Goal: Task Accomplishment & Management: Use online tool/utility

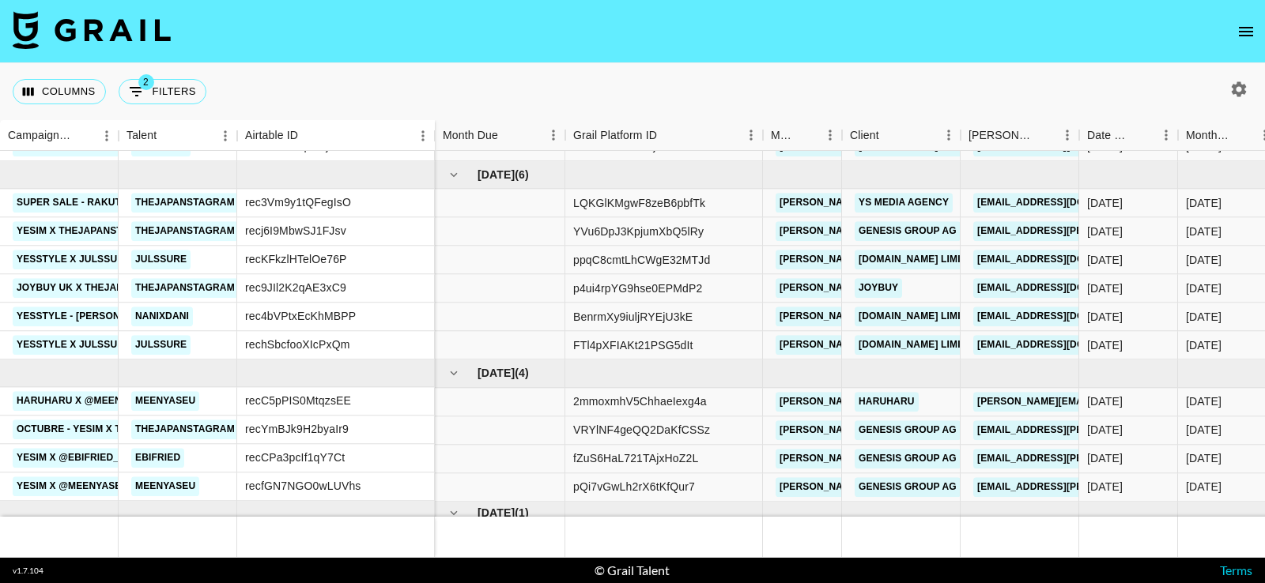
scroll to position [399, 0]
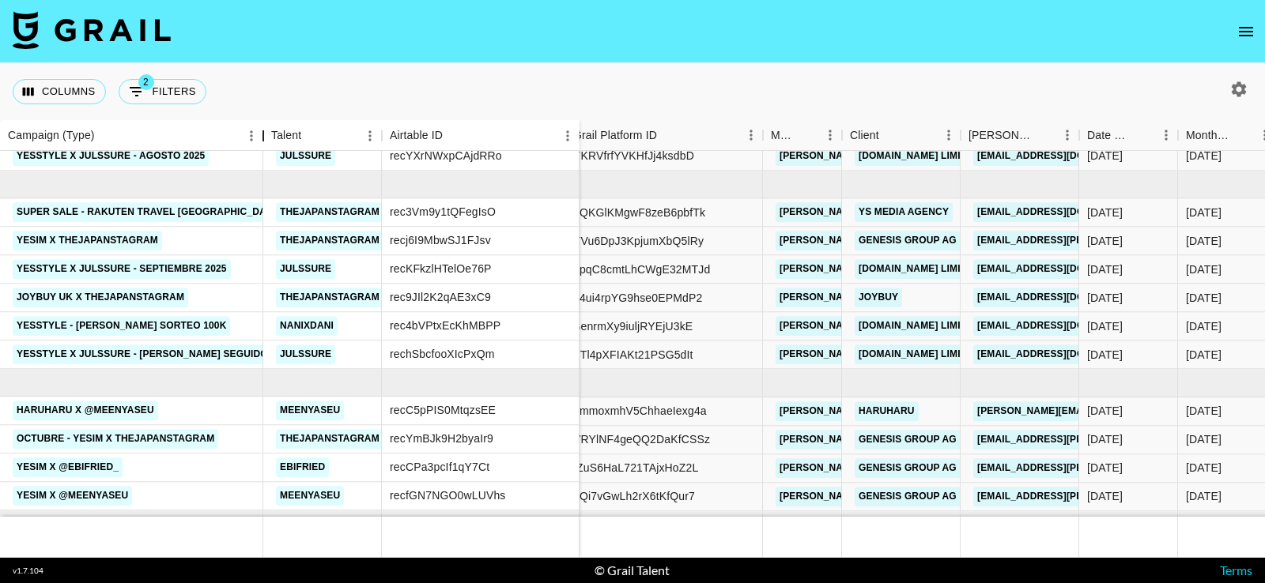
drag, startPoint x: 115, startPoint y: 136, endPoint x: 258, endPoint y: 148, distance: 144.4
click at [259, 148] on div "Campaign (Type)" at bounding box center [263, 135] width 19 height 31
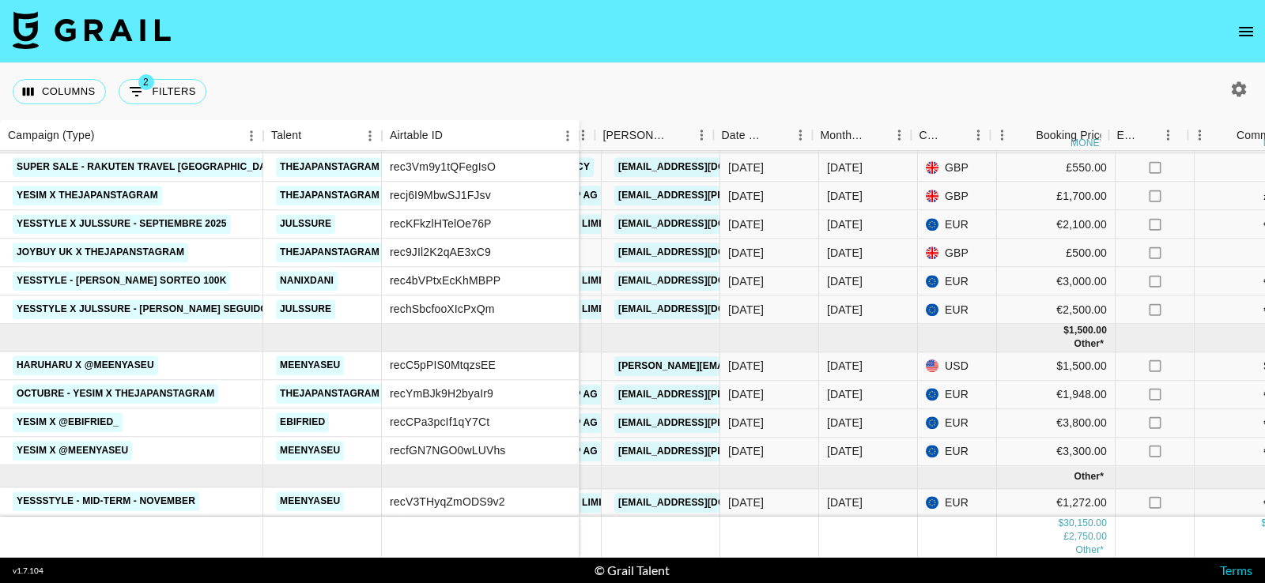
scroll to position [457, 525]
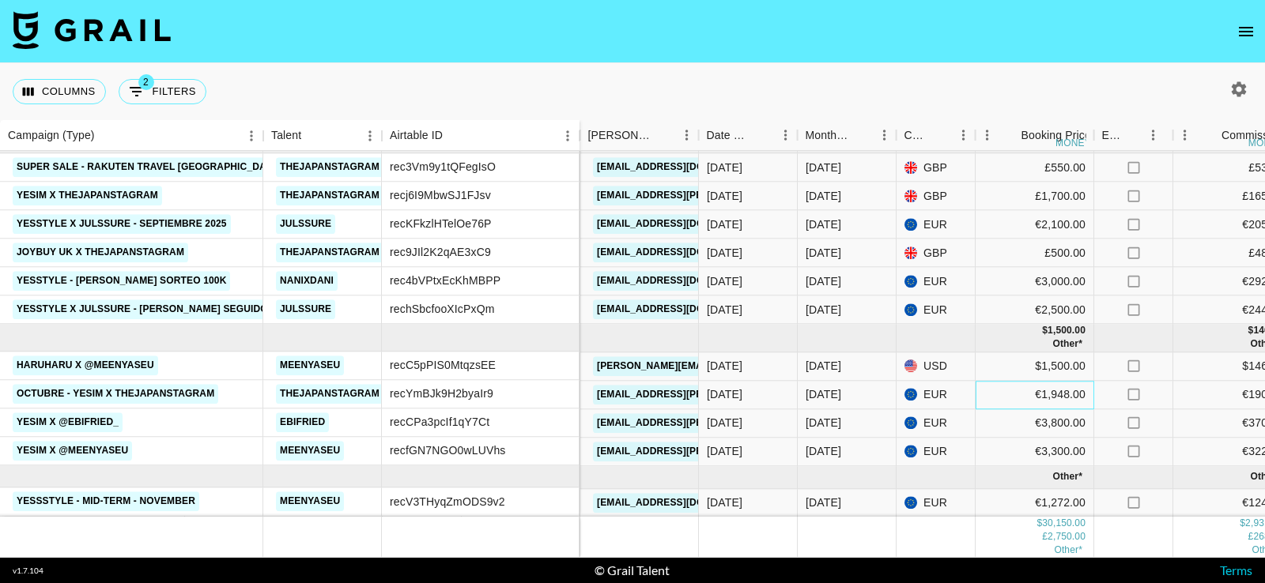
click at [1064, 384] on div "€1,948.00" at bounding box center [1034, 395] width 119 height 28
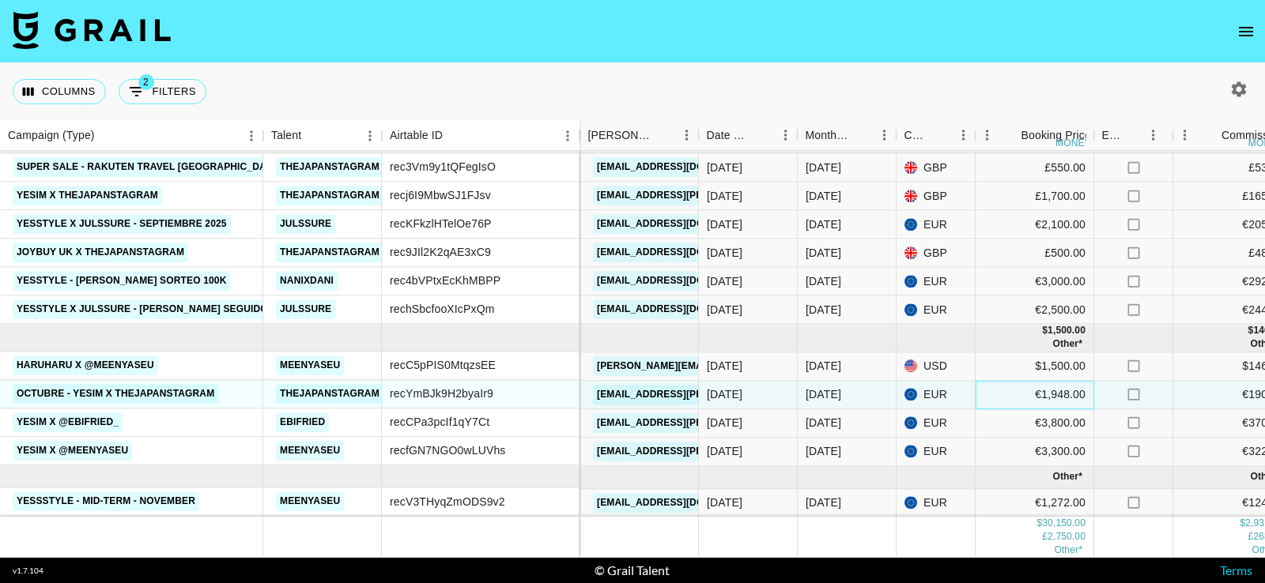
click at [1080, 381] on div "€1,948.00" at bounding box center [1034, 395] width 119 height 28
click at [1077, 388] on input "1949" at bounding box center [1034, 394] width 116 height 13
type input "1950"
click at [1077, 388] on input "1950" at bounding box center [1034, 394] width 116 height 13
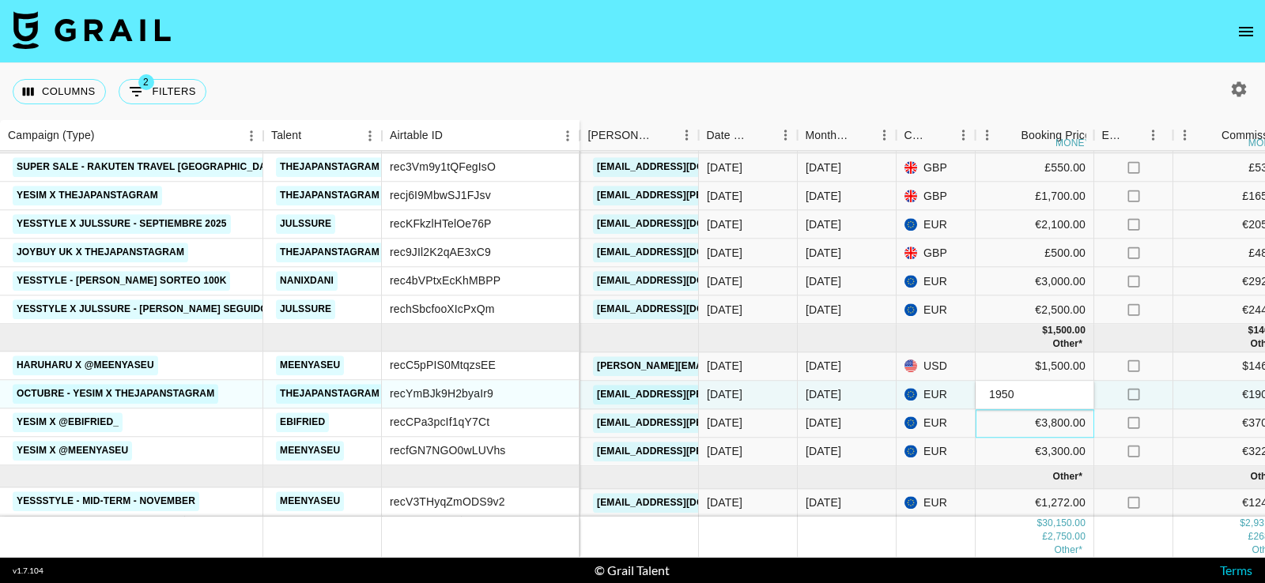
click at [1014, 412] on div "€3,800.00" at bounding box center [1034, 423] width 119 height 28
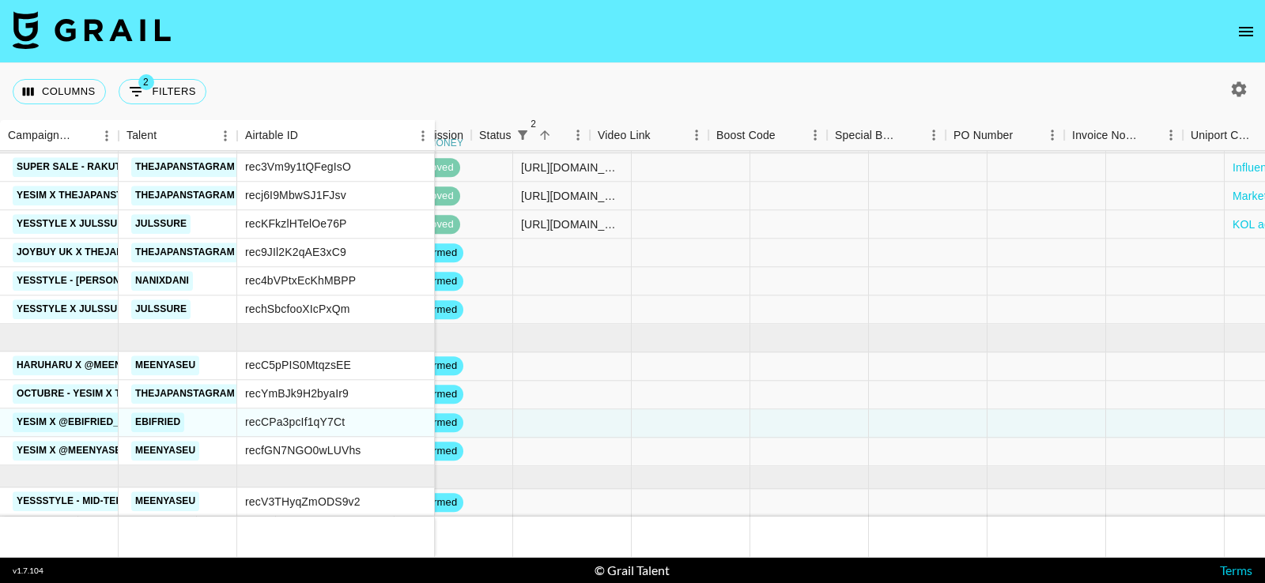
scroll to position [457, 1706]
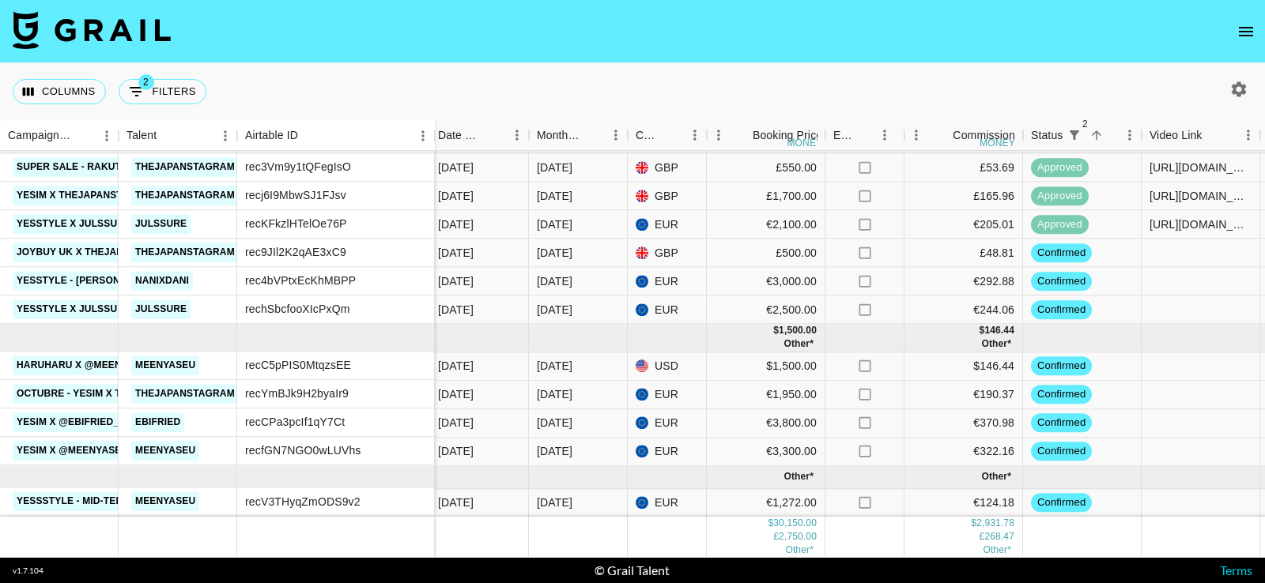
scroll to position [455, 659]
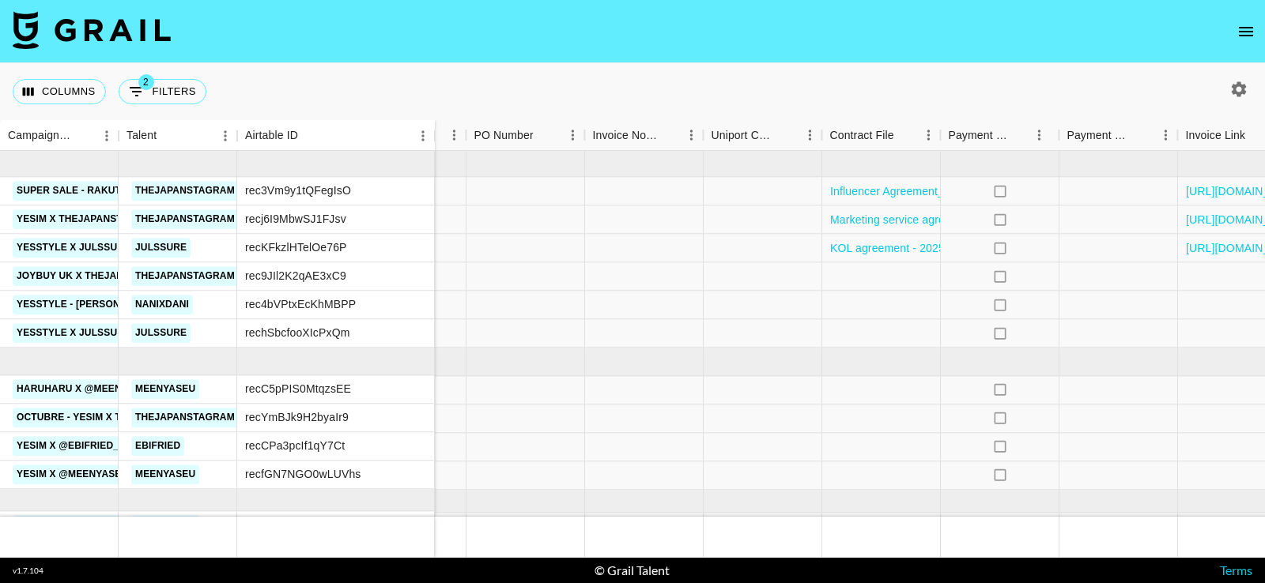
scroll to position [421, 1787]
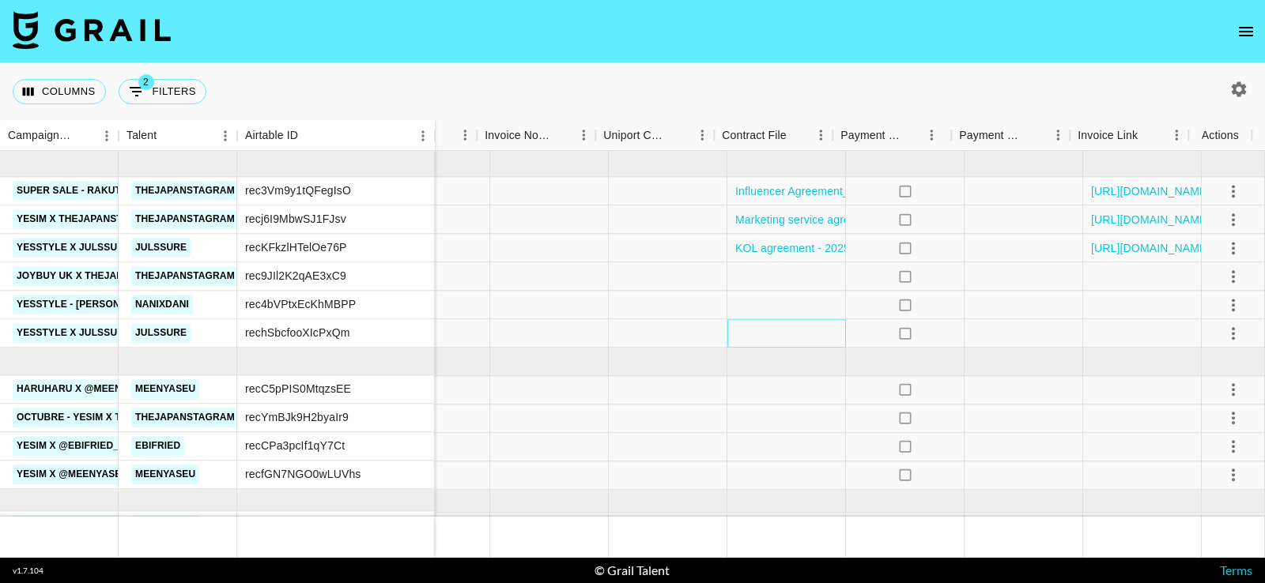
click at [758, 328] on div at bounding box center [786, 334] width 119 height 28
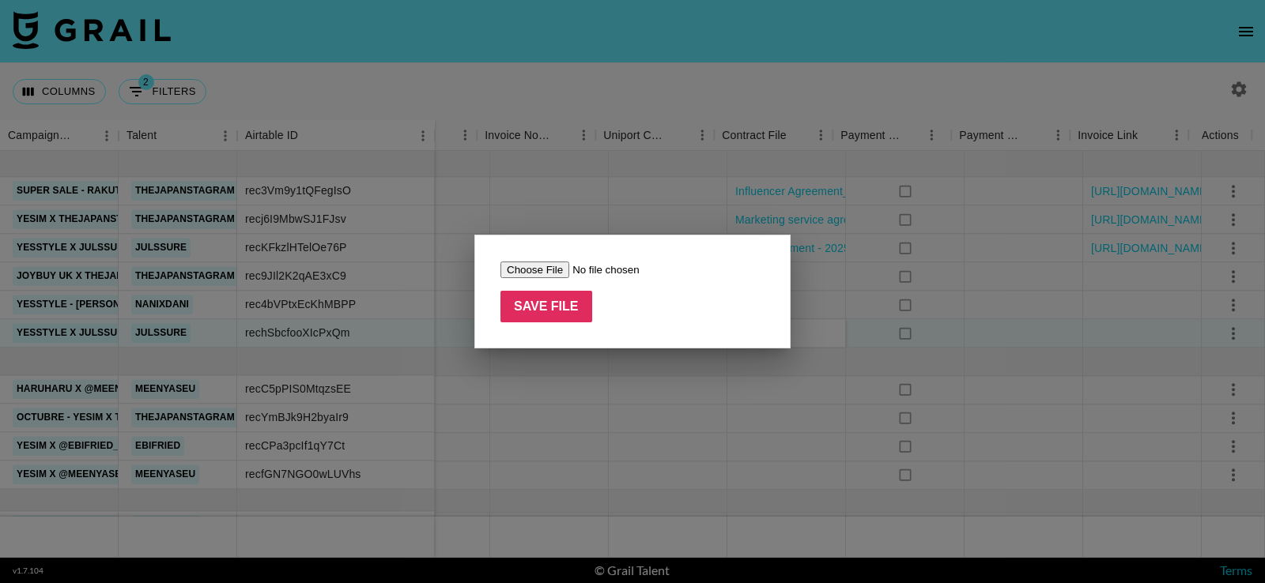
click at [559, 262] on input "file" at bounding box center [600, 270] width 200 height 17
type input "C:\fakepath\Contrato_ YesStyle - Julssure [PERSON_NAME] 100K_firmado.pdf"
click at [562, 306] on input "Save File" at bounding box center [546, 307] width 92 height 32
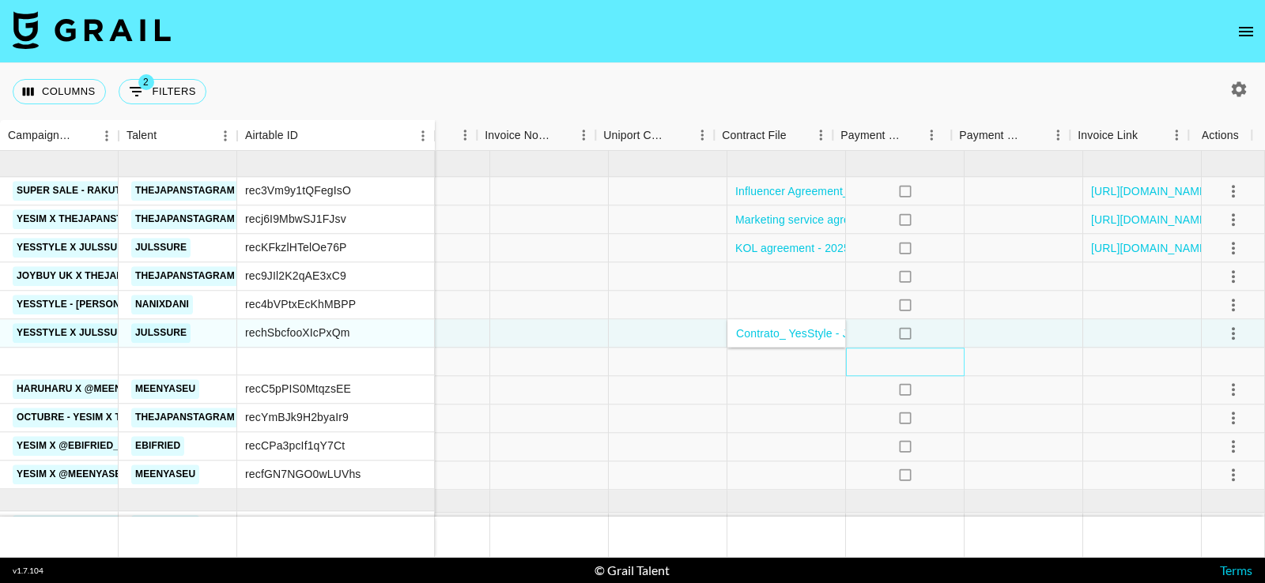
click at [861, 356] on div at bounding box center [905, 363] width 119 height 28
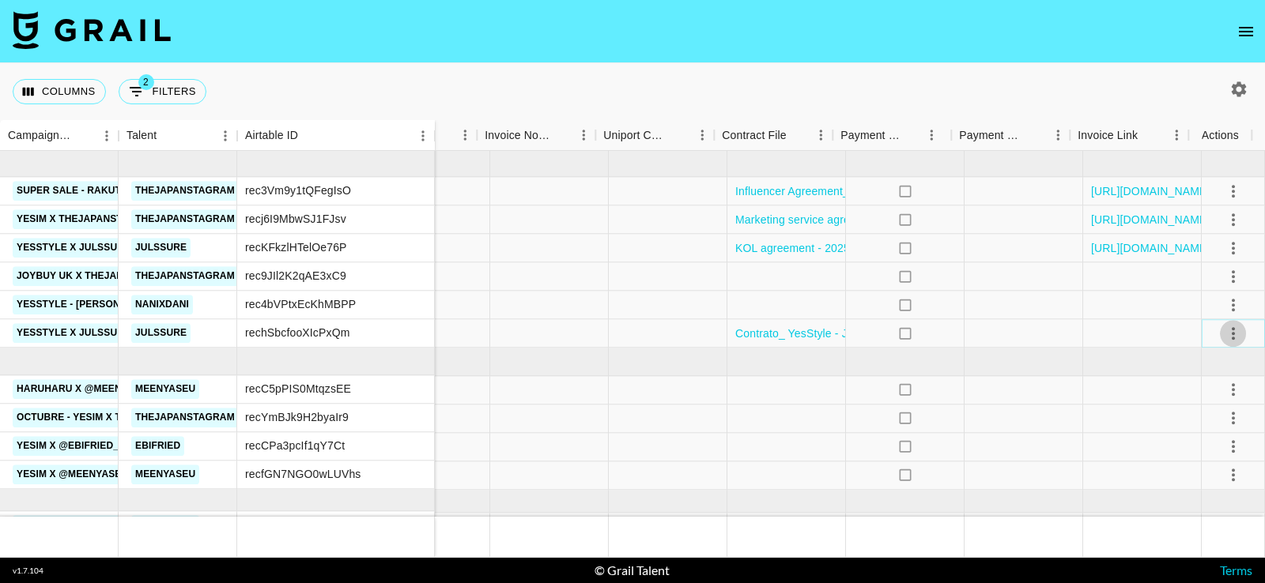
click at [1224, 330] on icon "select merge strategy" at bounding box center [1233, 333] width 19 height 19
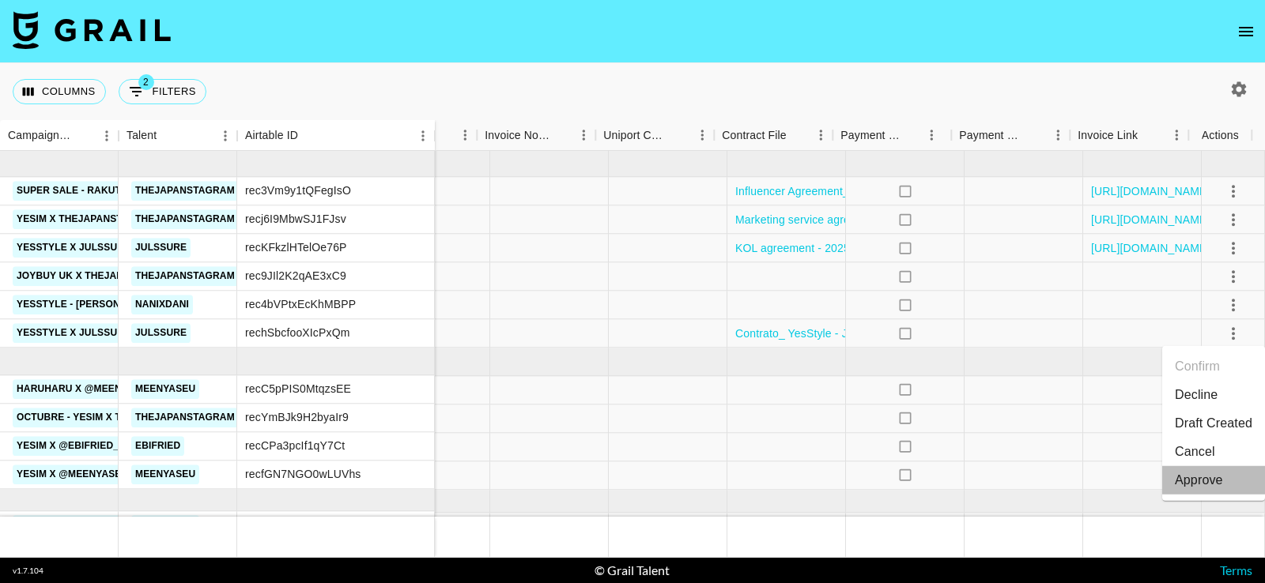
click at [1218, 477] on div "Approve" at bounding box center [1199, 480] width 48 height 19
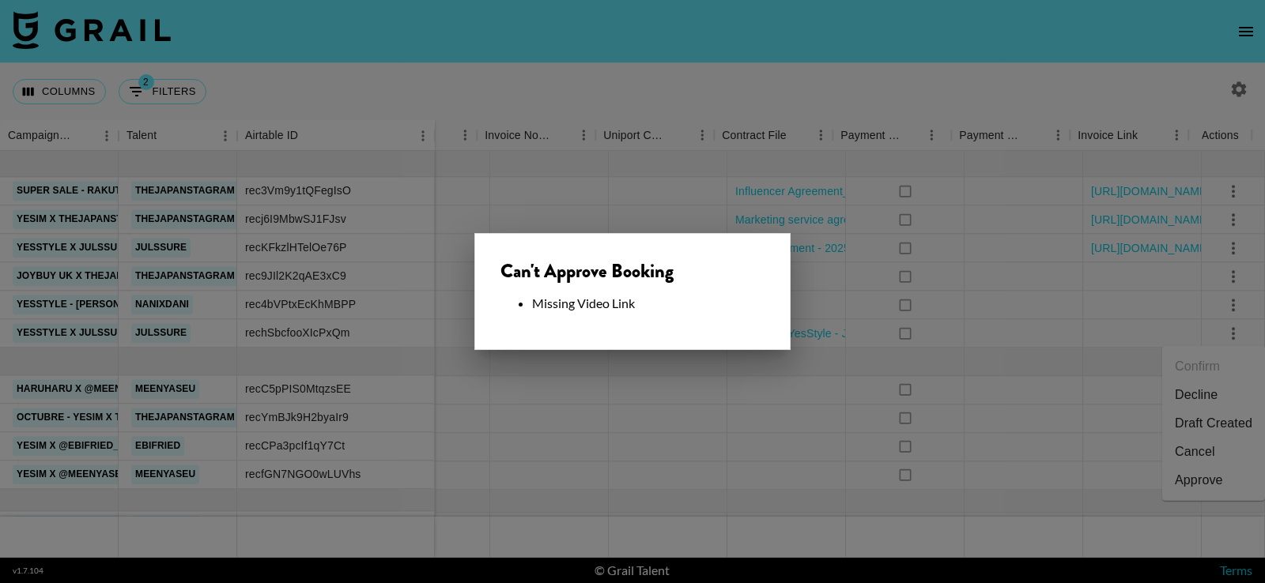
click at [782, 380] on div at bounding box center [632, 291] width 1265 height 583
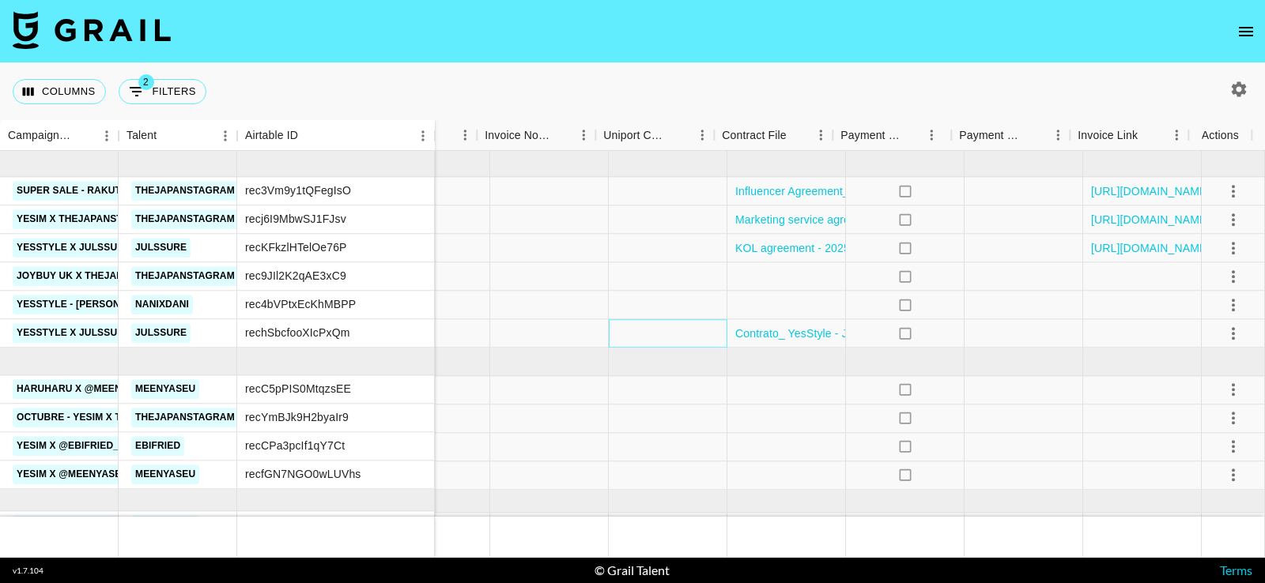
click at [609, 330] on div at bounding box center [668, 334] width 119 height 28
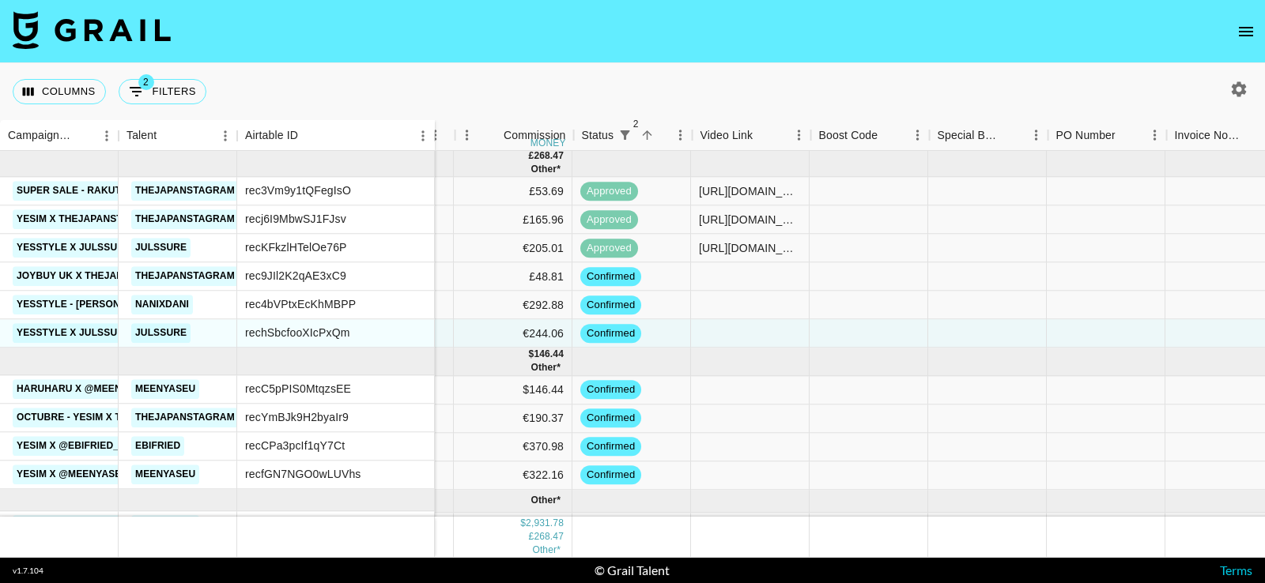
scroll to position [421, 1096]
click at [749, 339] on div at bounding box center [754, 334] width 119 height 28
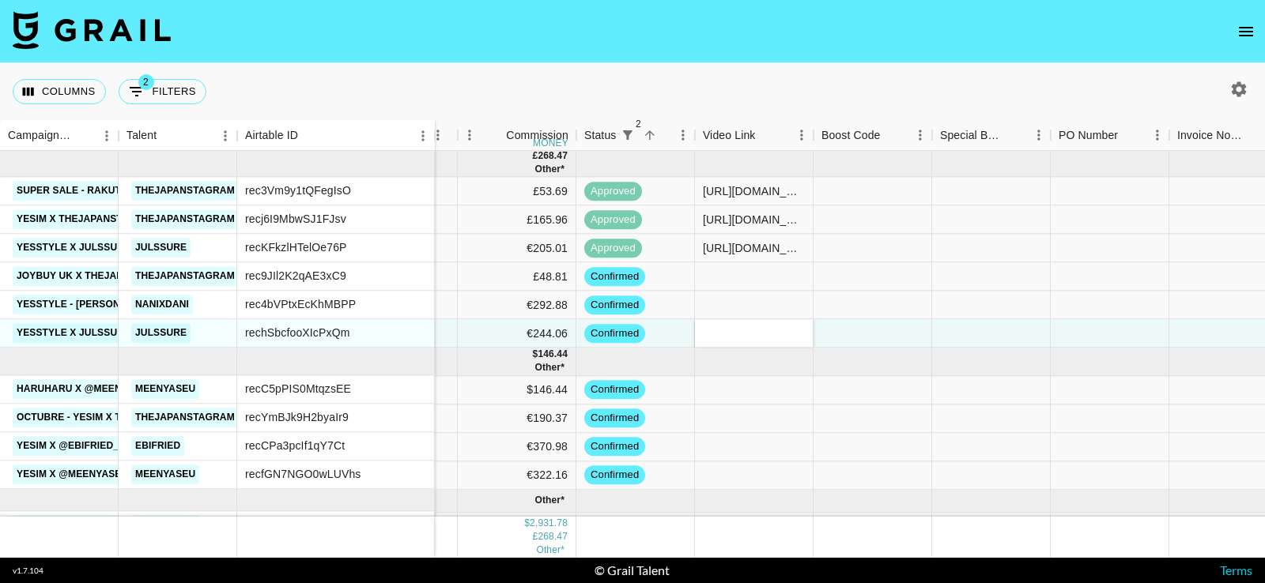
type input "[URL][DOMAIN_NAME]"
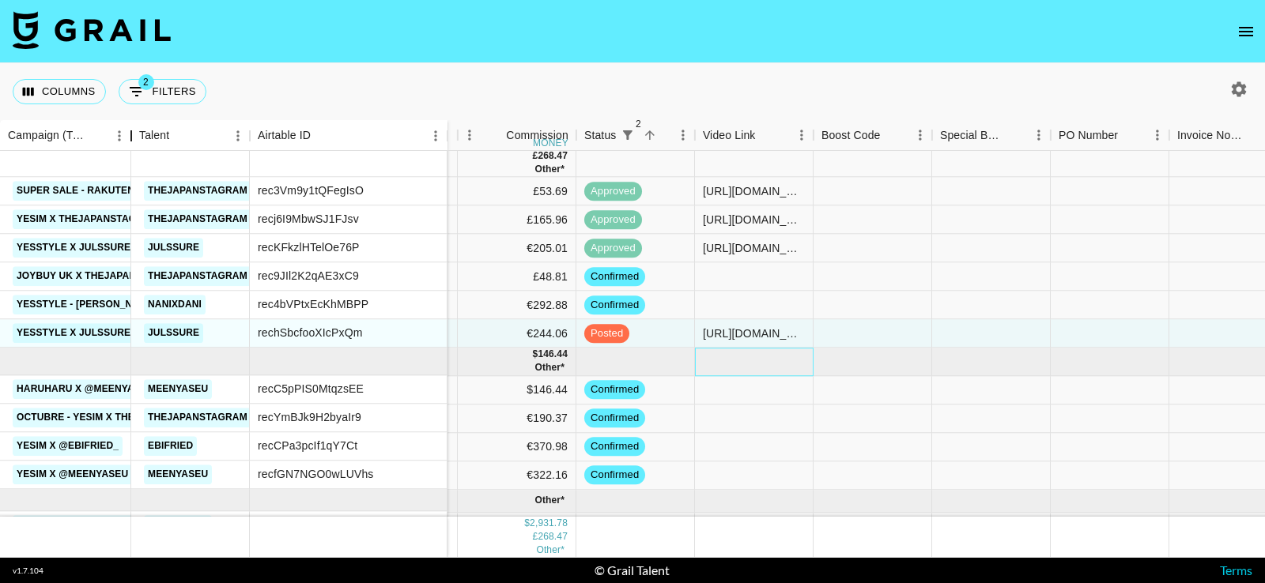
drag, startPoint x: 115, startPoint y: 130, endPoint x: 127, endPoint y: 165, distance: 37.8
click at [127, 164] on div "Campaign (Type) Talent Airtable ID Month Due Grail Platform ID Manager Client […" at bounding box center [632, 339] width 1265 height 438
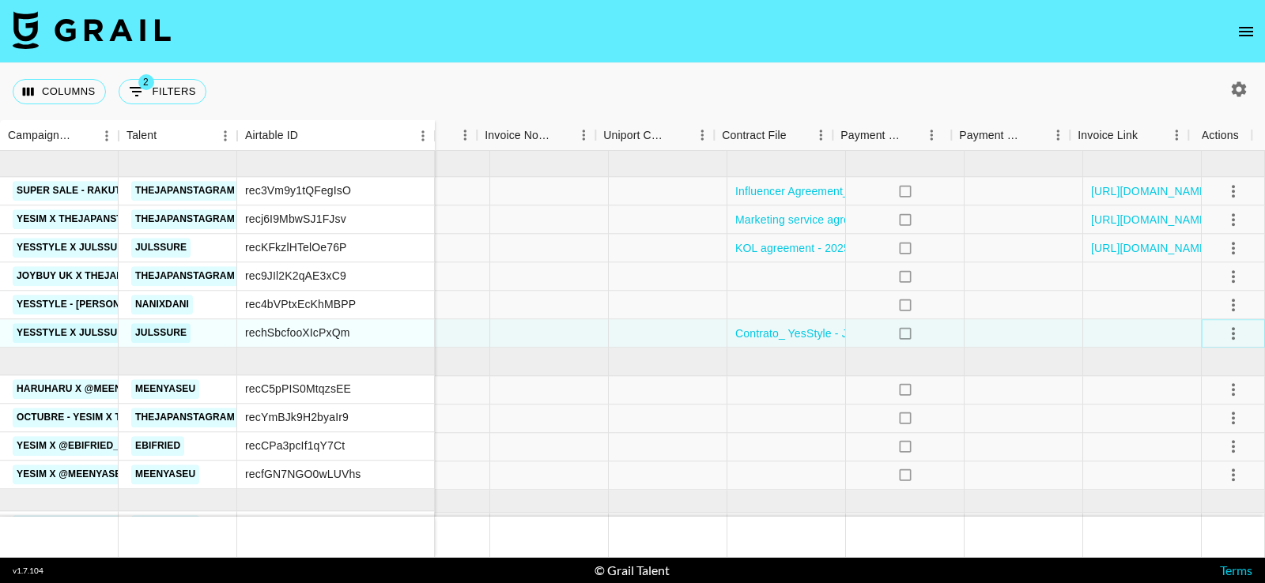
scroll to position [421, 1787]
click at [1224, 332] on icon "select merge strategy" at bounding box center [1233, 333] width 19 height 19
click at [1192, 481] on div "Approve" at bounding box center [1199, 480] width 48 height 19
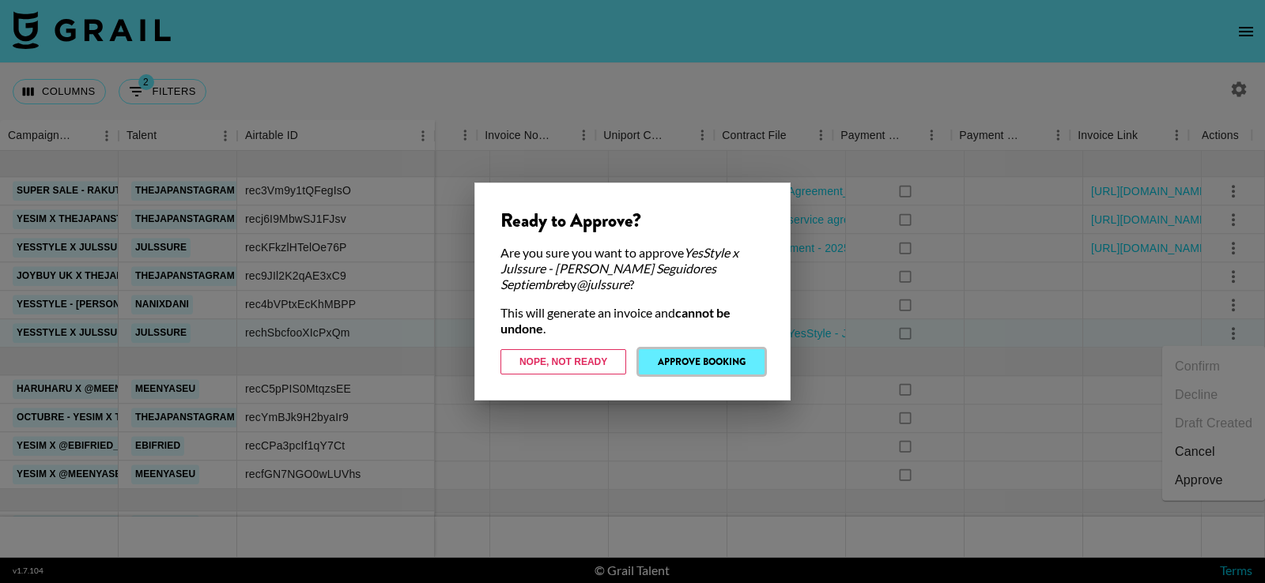
click at [692, 364] on button "Approve Booking" at bounding box center [702, 361] width 126 height 25
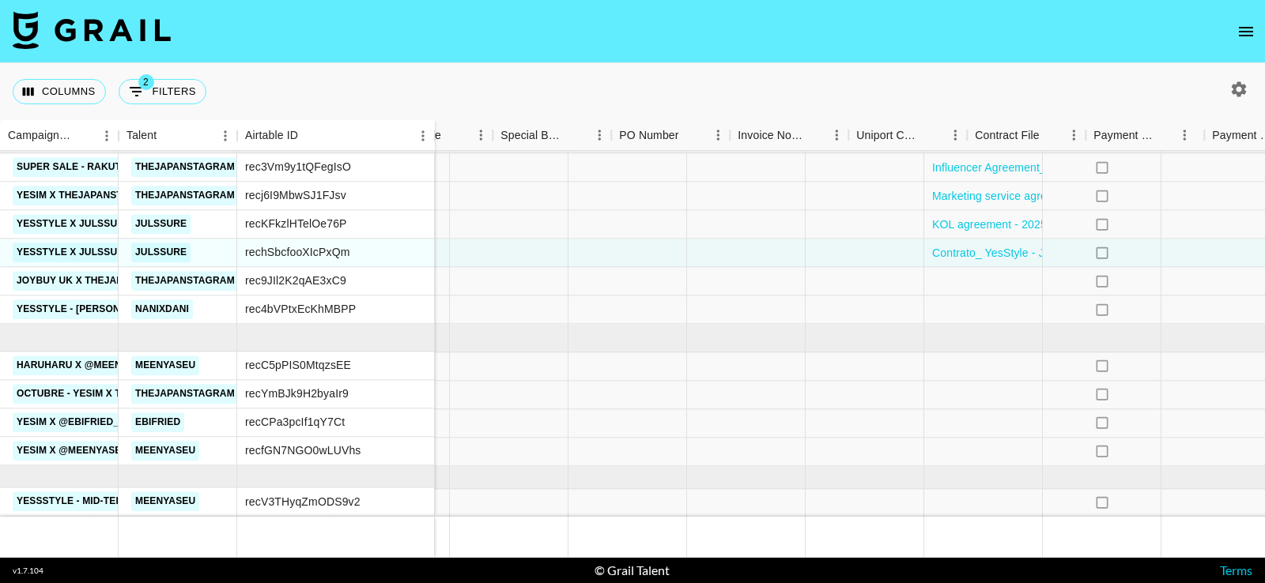
scroll to position [457, 1787]
